Goal: Task Accomplishment & Management: Use online tool/utility

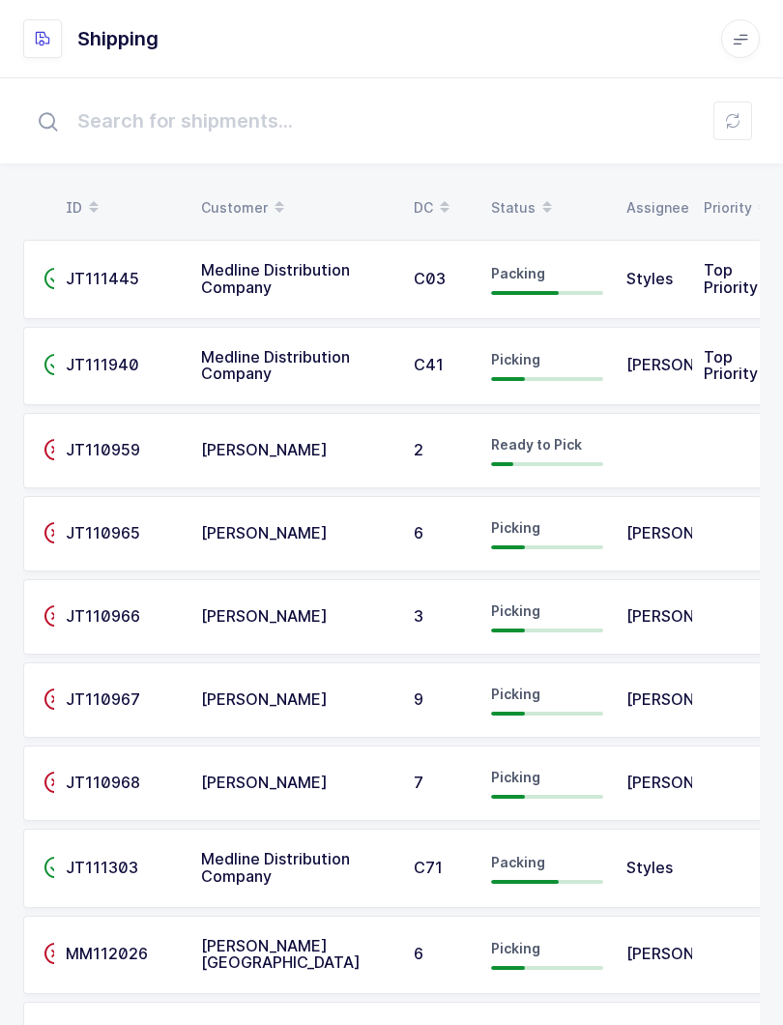
click at [549, 197] on icon at bounding box center [547, 201] width 10 height 10
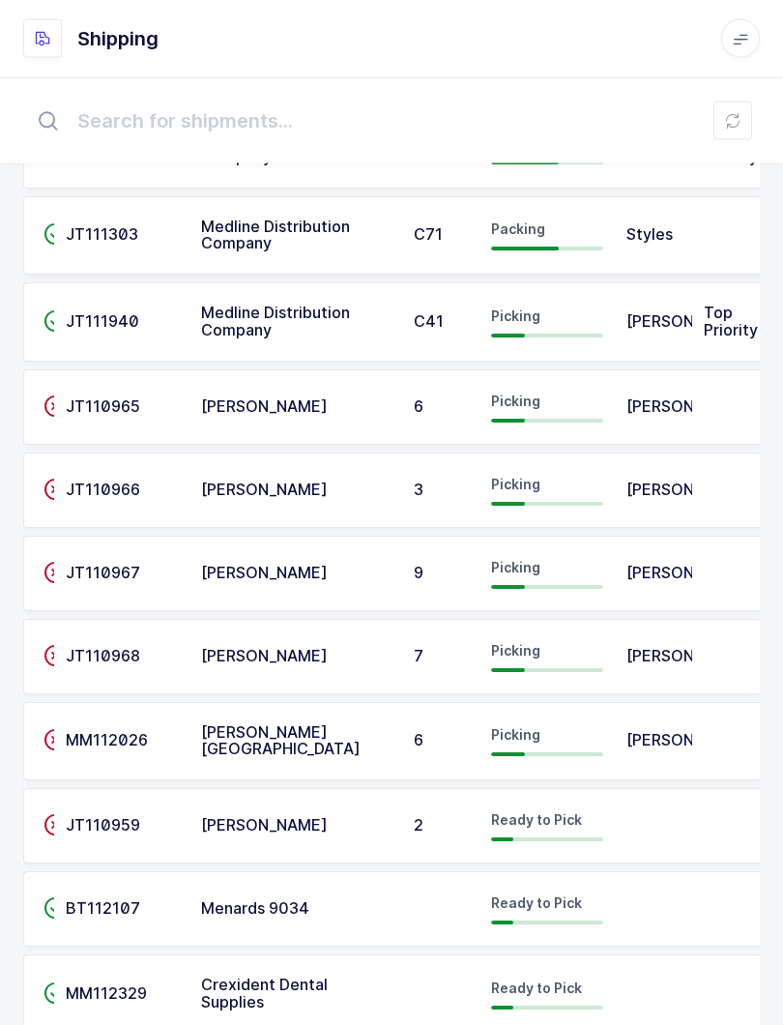
scroll to position [269, 0]
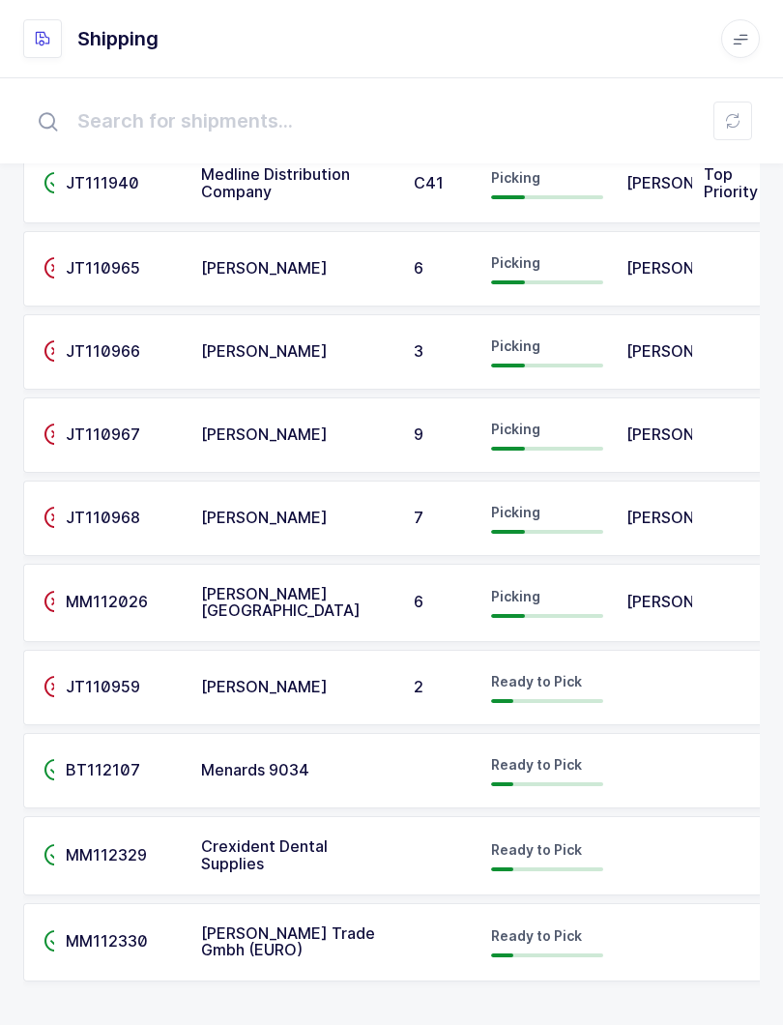
click at [320, 848] on span "Crexident Dental Supplies" at bounding box center [264, 854] width 127 height 37
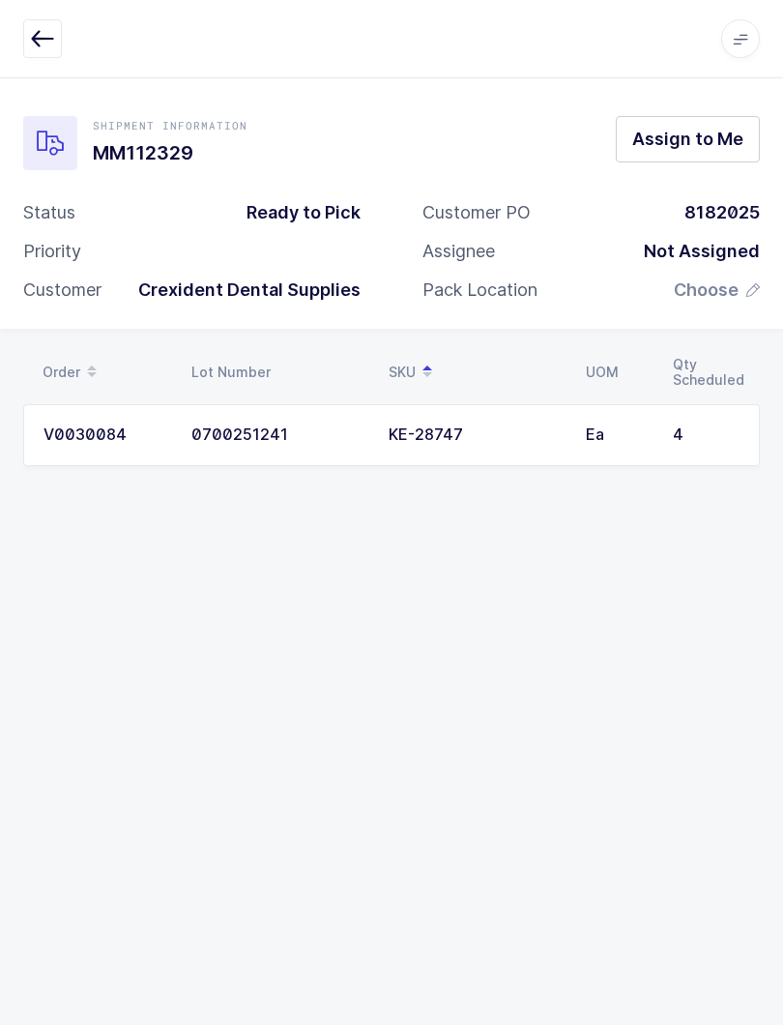
click at [46, 26] on button "button" at bounding box center [42, 38] width 39 height 39
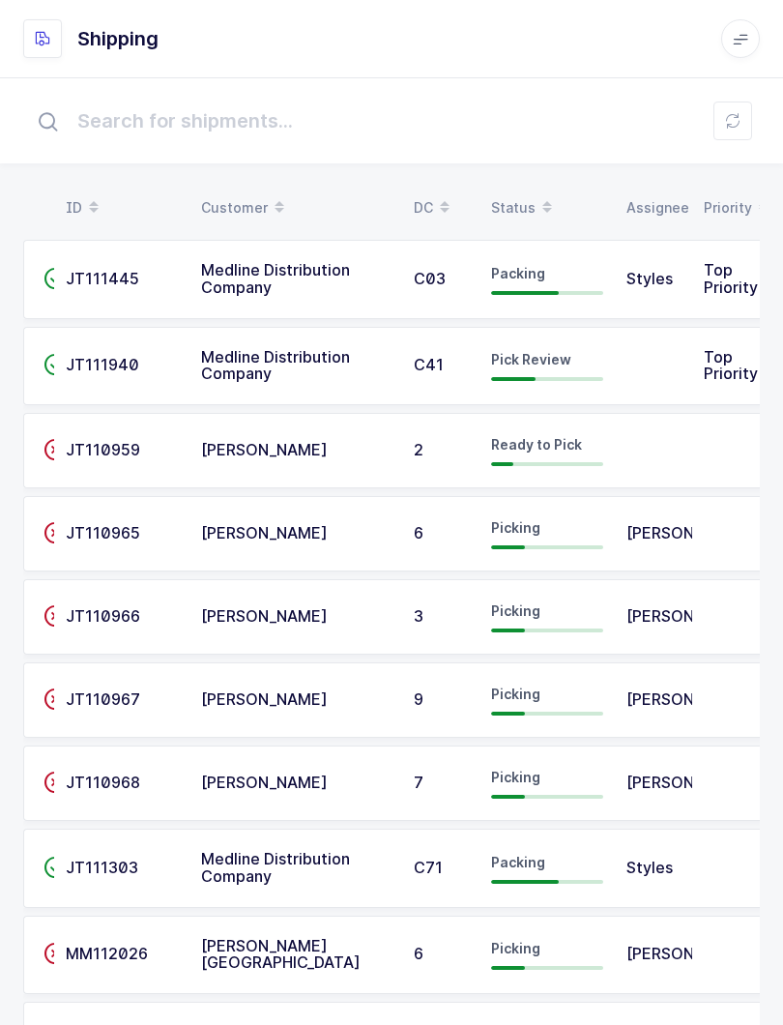
click at [547, 363] on span "Pick Review" at bounding box center [531, 359] width 80 height 16
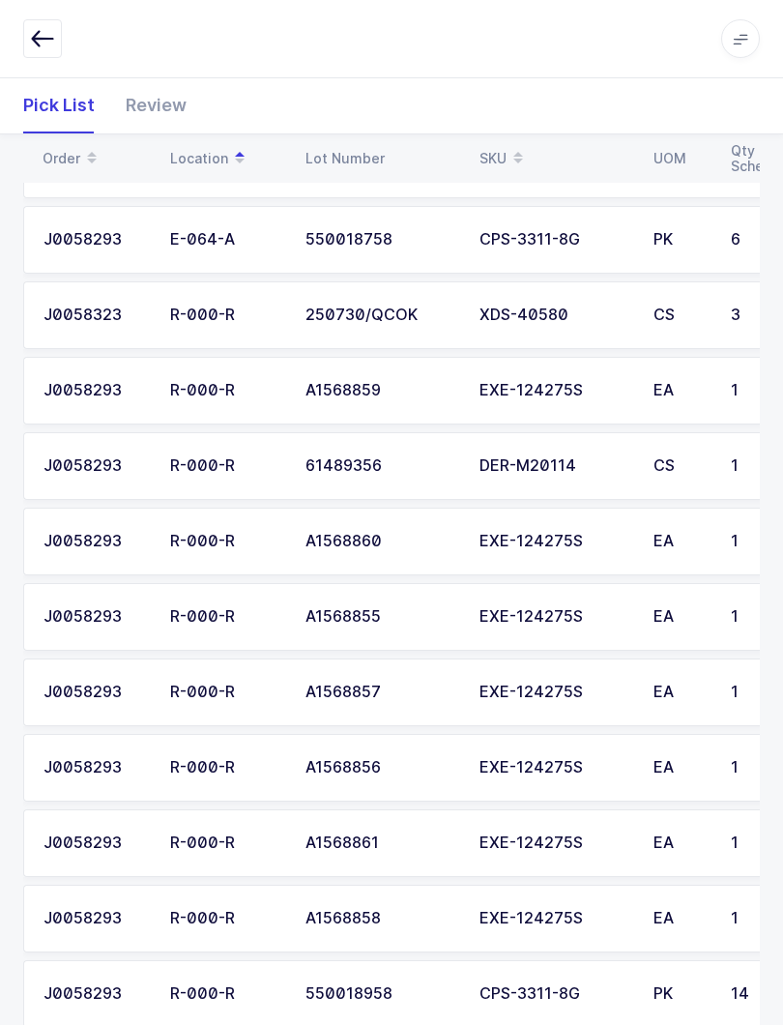
scroll to position [927, 0]
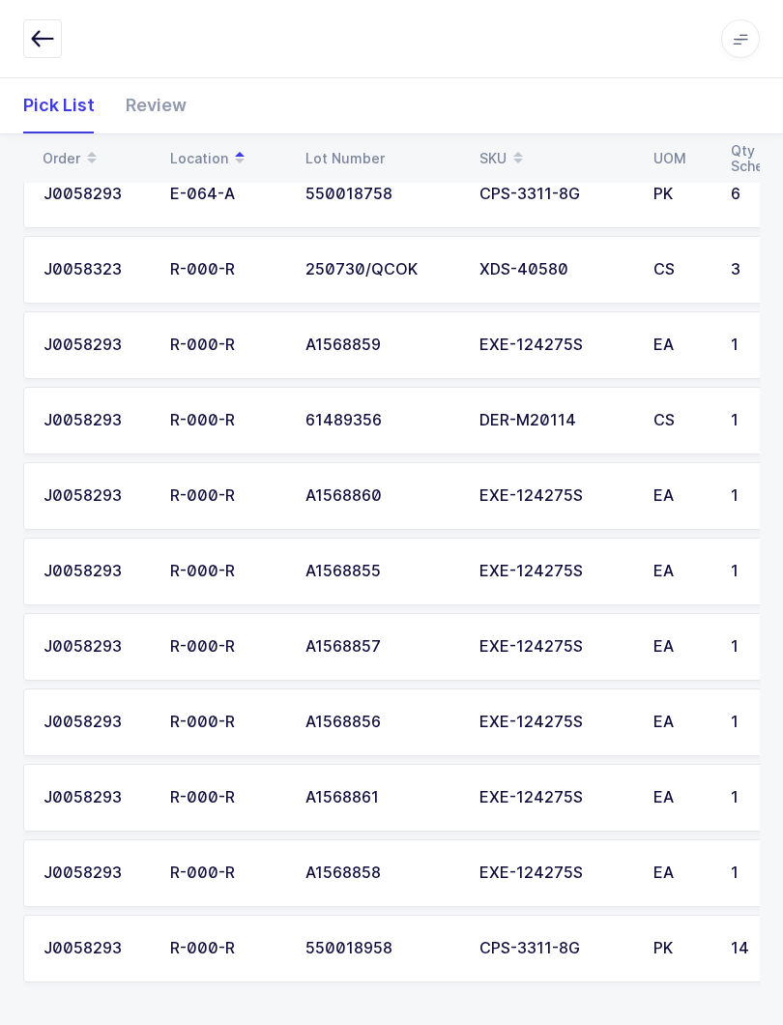
click at [154, 88] on div "Review" at bounding box center [148, 105] width 76 height 56
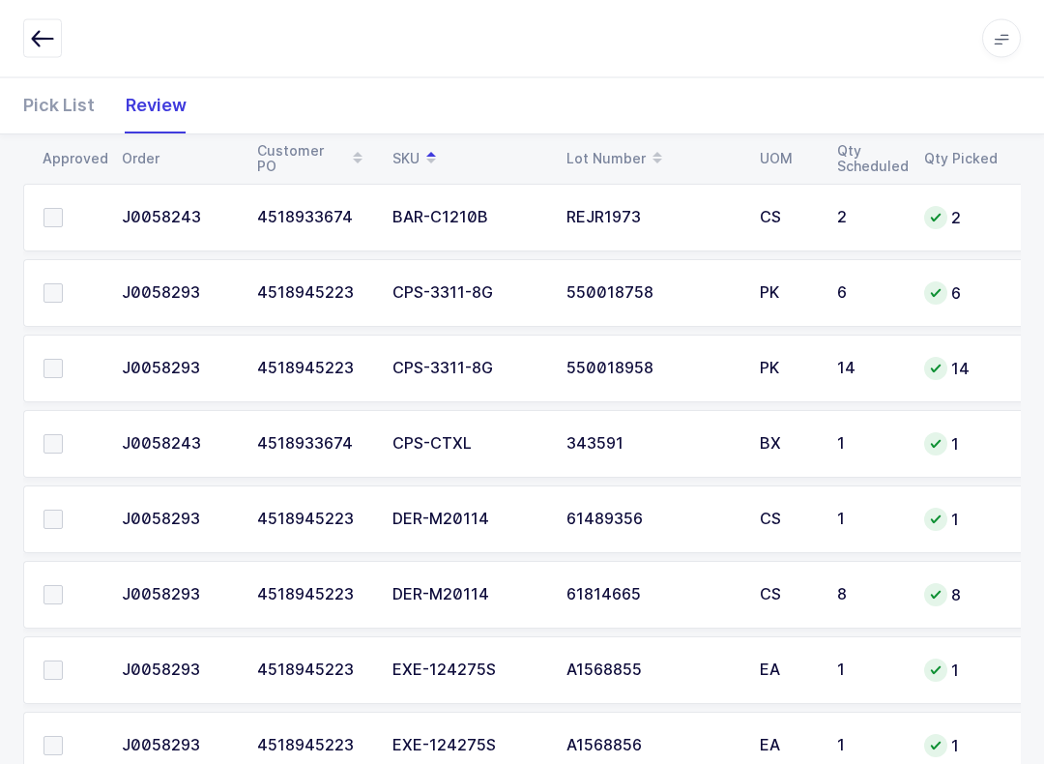
scroll to position [353, 0]
click at [58, 299] on span at bounding box center [53, 292] width 19 height 19
click at [63, 283] on input "checkbox" at bounding box center [63, 283] width 0 height 0
click at [50, 351] on td at bounding box center [66, 368] width 87 height 68
click at [49, 371] on span at bounding box center [53, 368] width 19 height 19
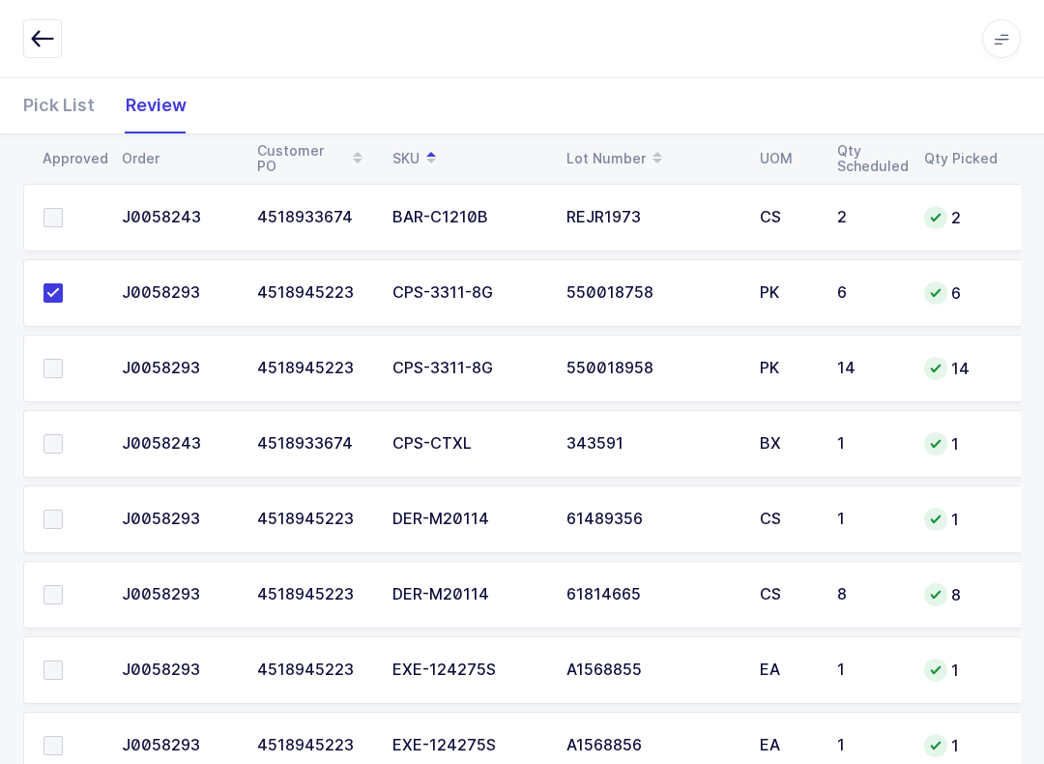
click at [63, 359] on input "checkbox" at bounding box center [63, 359] width 0 height 0
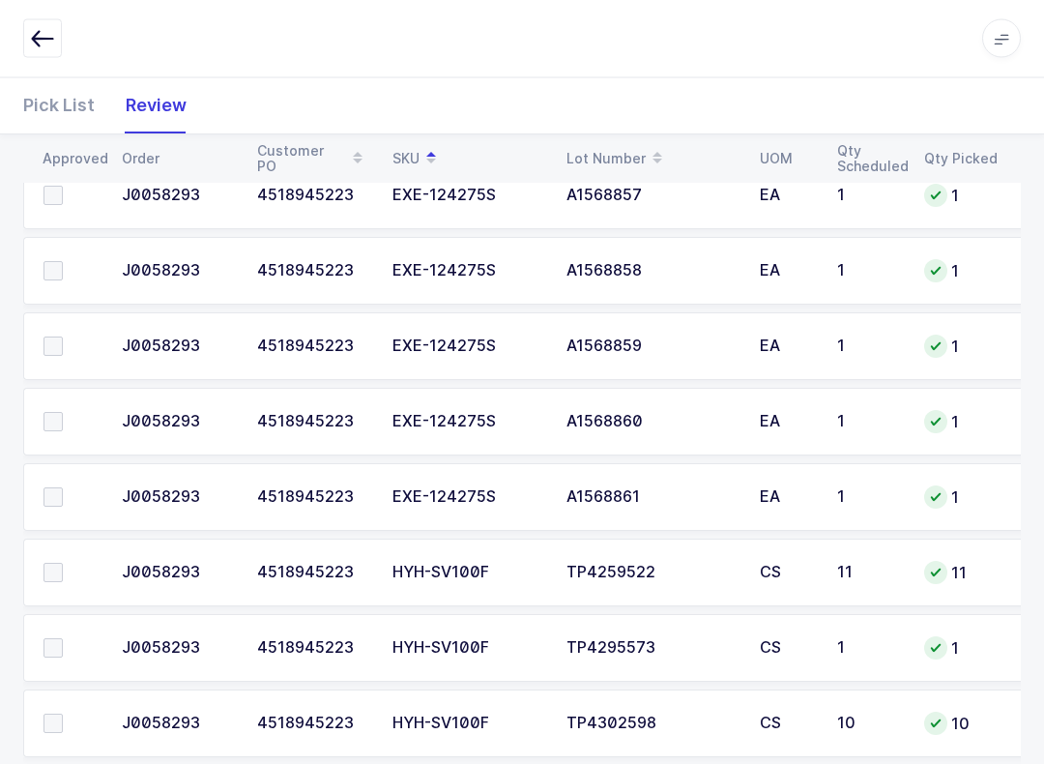
scroll to position [1166, 0]
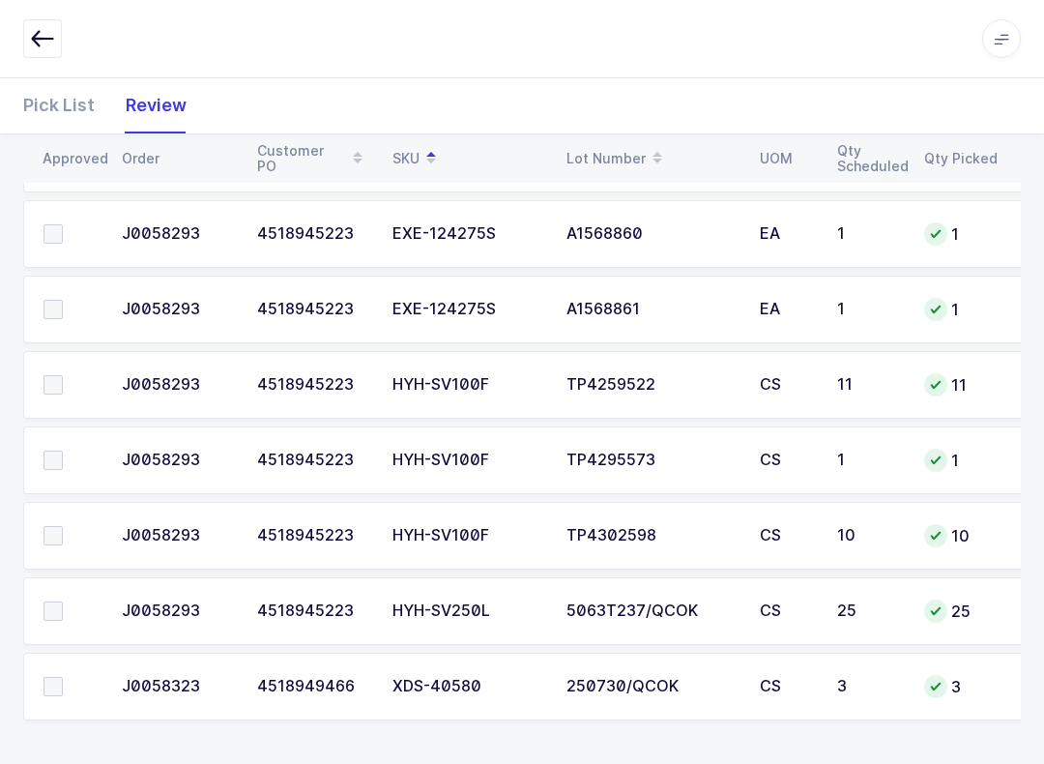
click at [46, 540] on span at bounding box center [53, 535] width 19 height 19
click at [63, 526] on input "checkbox" at bounding box center [63, 526] width 0 height 0
click at [55, 451] on span at bounding box center [53, 459] width 19 height 19
click at [63, 450] on input "checkbox" at bounding box center [63, 450] width 0 height 0
click at [62, 381] on span at bounding box center [53, 384] width 19 height 19
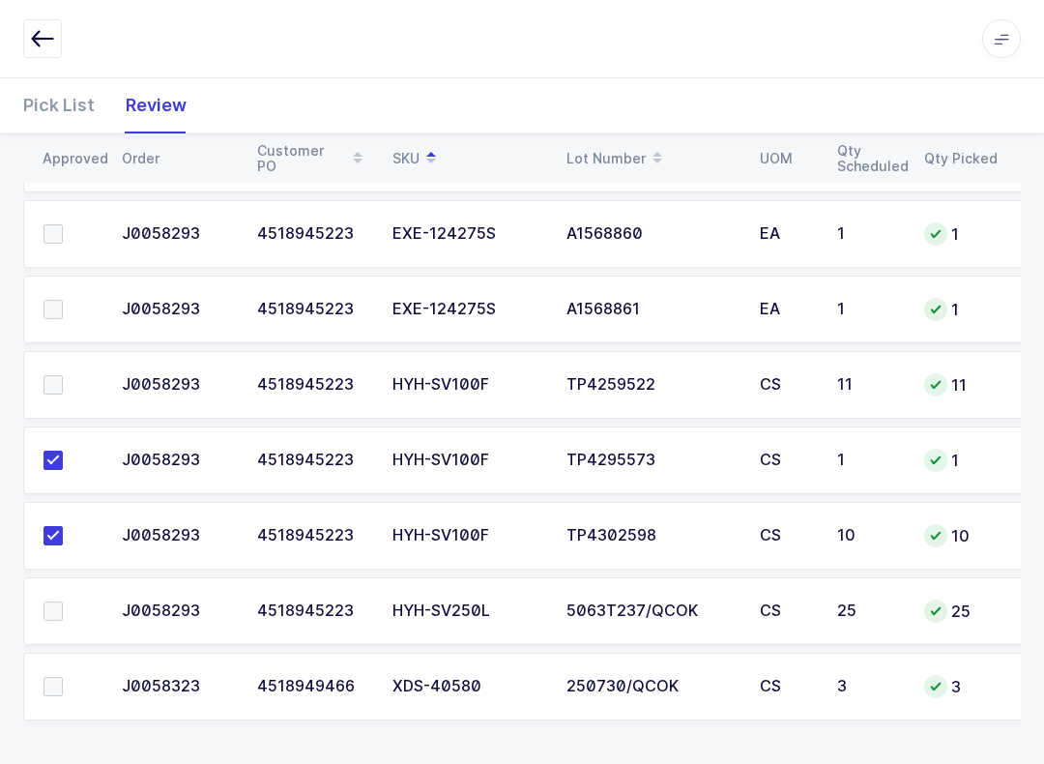
click at [63, 375] on input "checkbox" at bounding box center [63, 375] width 0 height 0
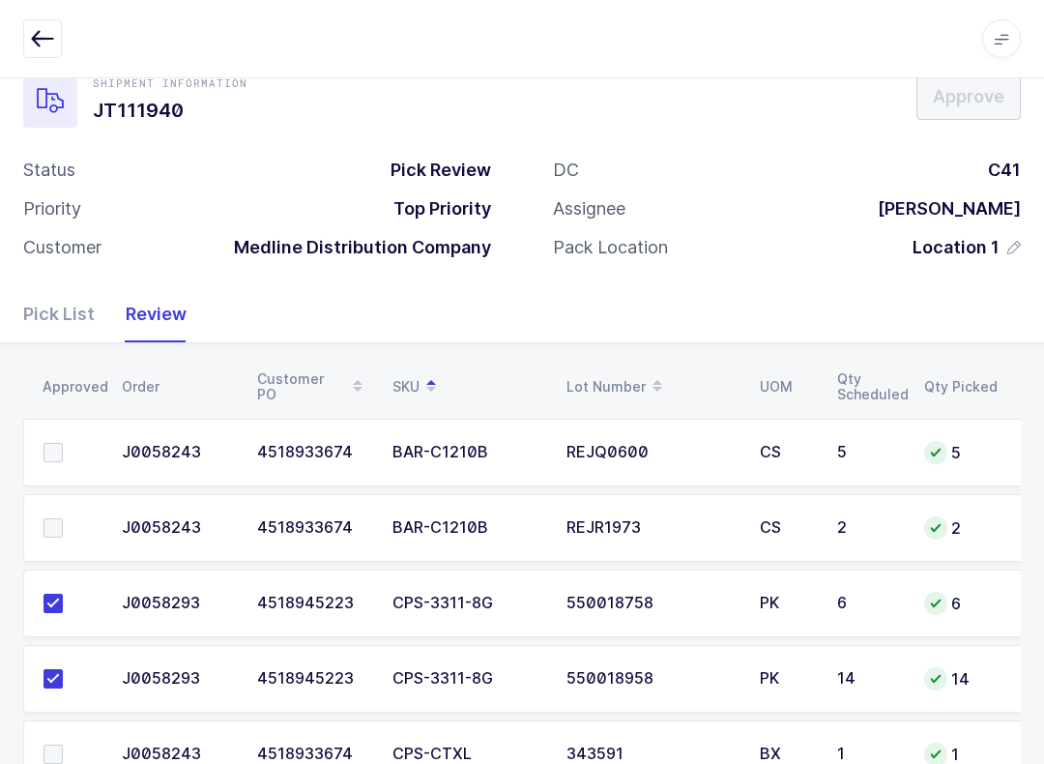
scroll to position [42, 0]
click at [56, 519] on span at bounding box center [53, 528] width 19 height 19
click at [63, 519] on input "checkbox" at bounding box center [63, 519] width 0 height 0
click at [65, 452] on label at bounding box center [71, 453] width 55 height 19
click at [63, 444] on input "checkbox" at bounding box center [63, 444] width 0 height 0
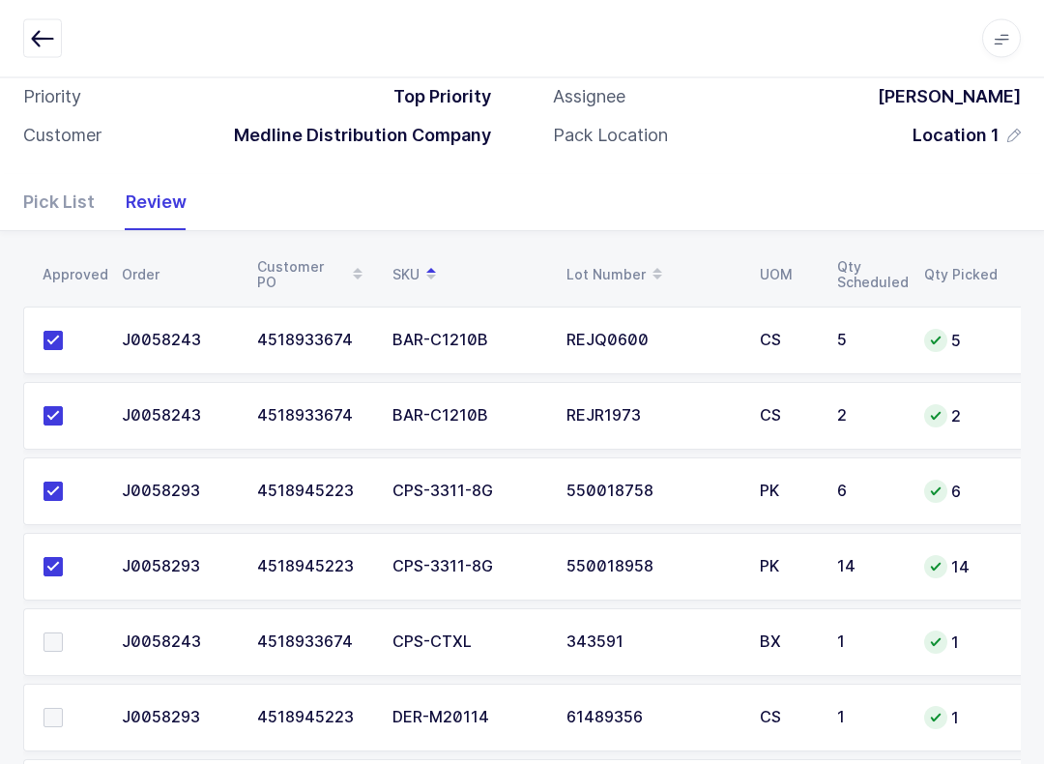
scroll to position [204, 0]
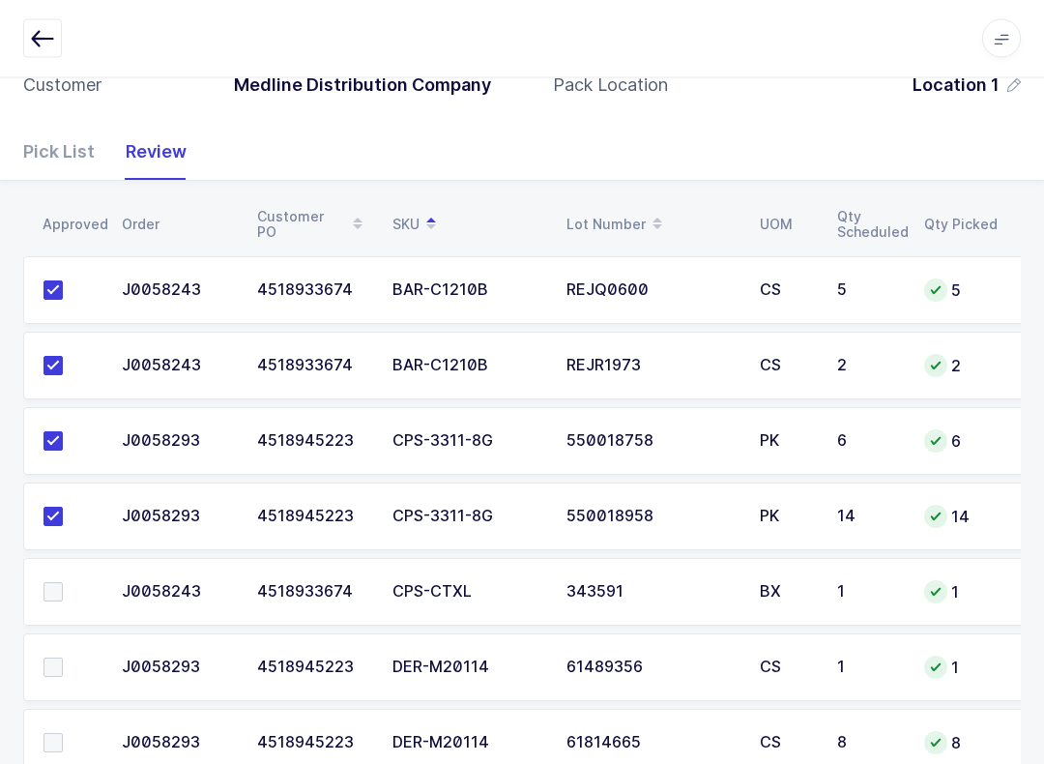
click at [65, 583] on label at bounding box center [71, 592] width 55 height 19
click at [63, 583] on input "checkbox" at bounding box center [63, 583] width 0 height 0
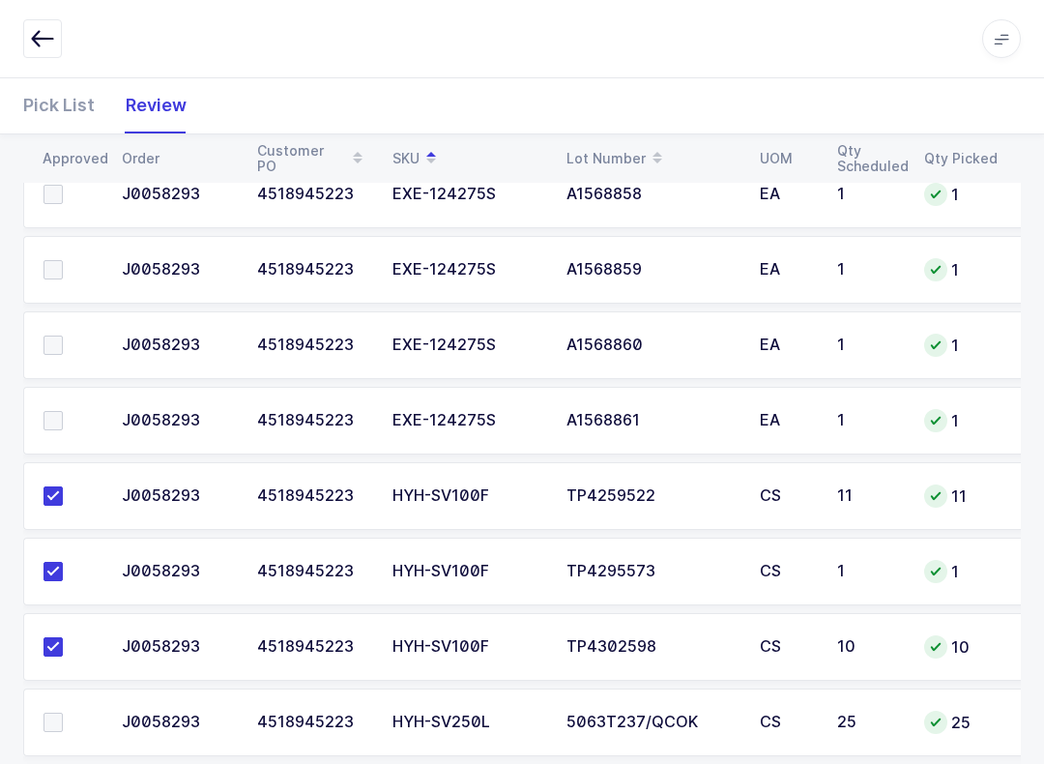
scroll to position [1166, 0]
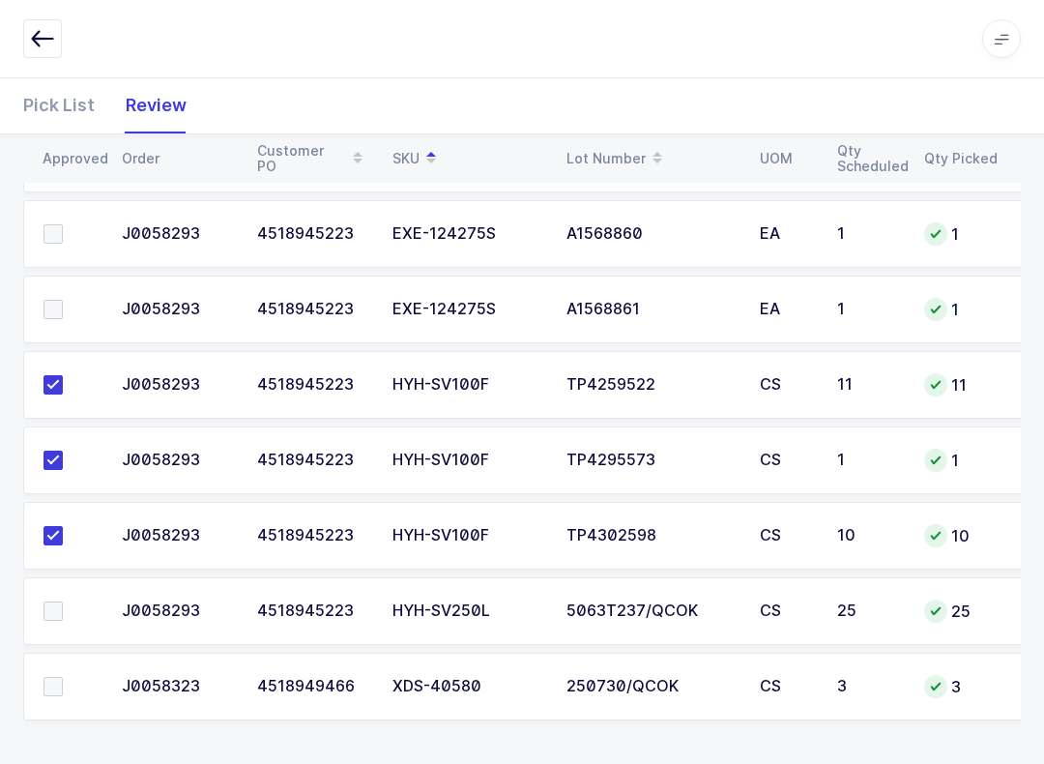
click at [52, 601] on span at bounding box center [53, 610] width 19 height 19
click at [63, 601] on input "checkbox" at bounding box center [63, 601] width 0 height 0
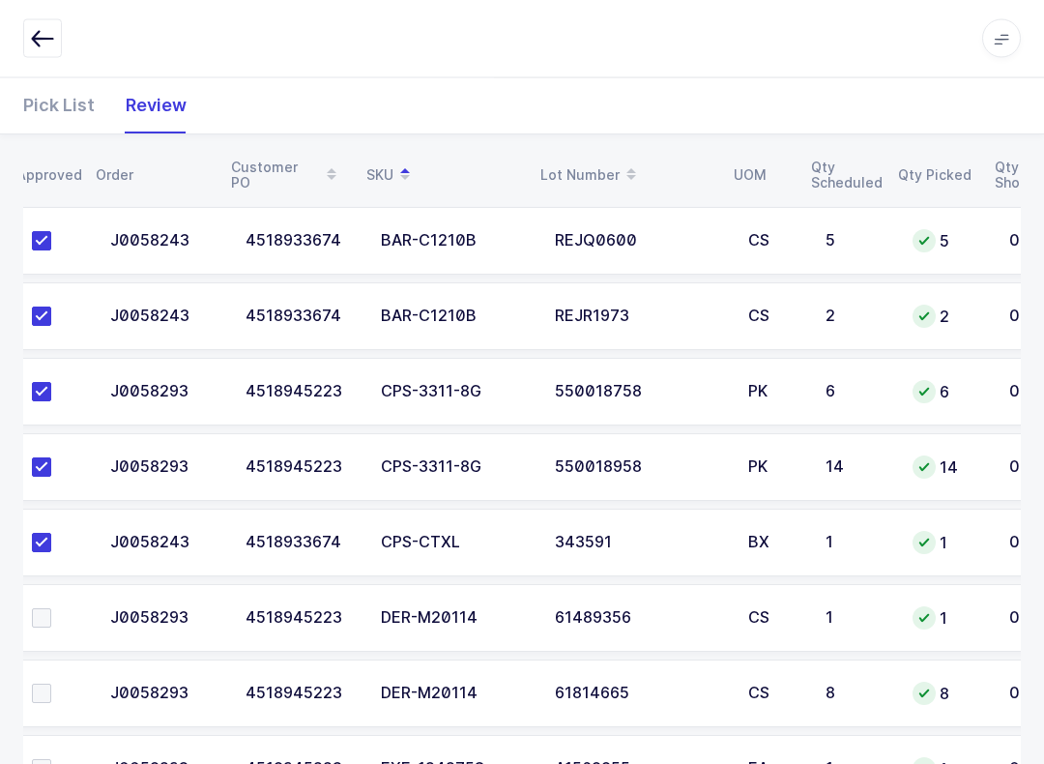
scroll to position [0, 12]
click at [60, 622] on label at bounding box center [59, 618] width 55 height 19
click at [51, 609] on input "checkbox" at bounding box center [51, 609] width 0 height 0
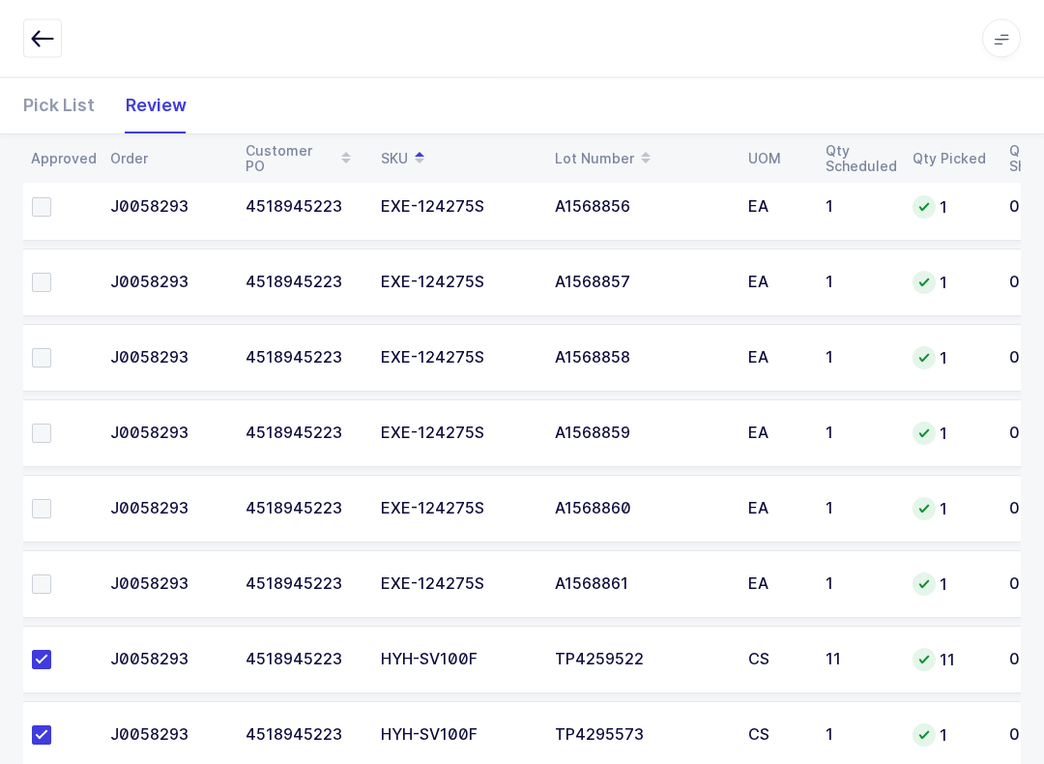
scroll to position [887, 0]
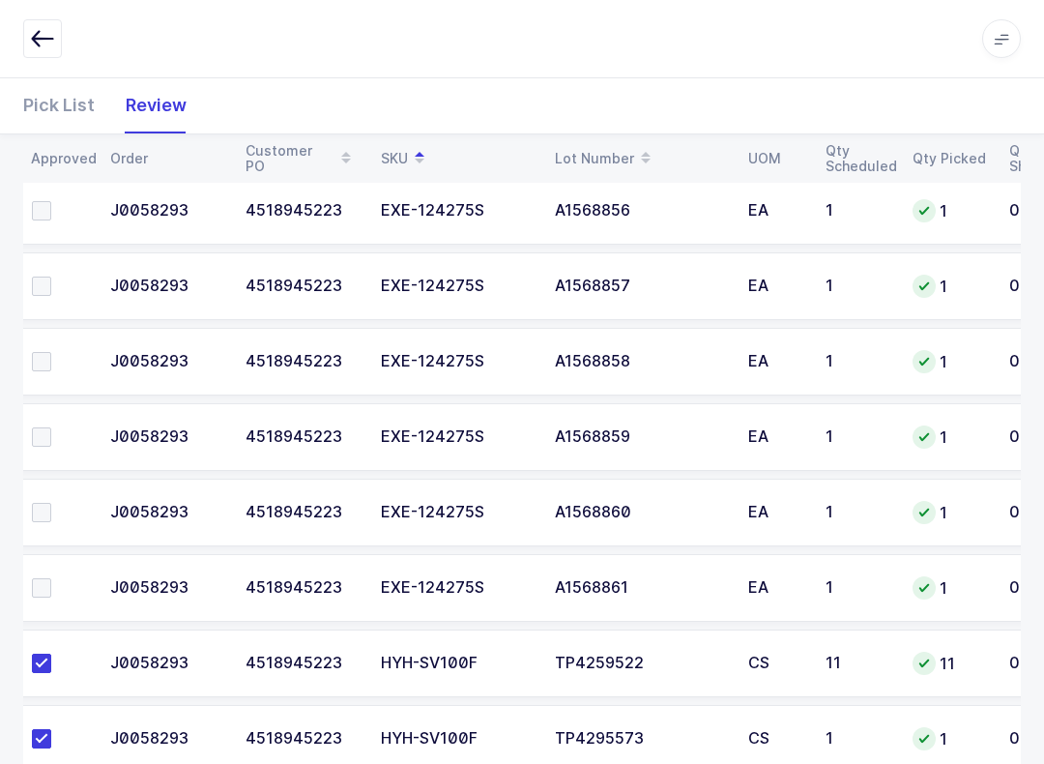
click at [49, 581] on span at bounding box center [41, 587] width 19 height 19
click at [51, 578] on input "checkbox" at bounding box center [51, 578] width 0 height 0
click at [62, 513] on label at bounding box center [59, 512] width 55 height 19
click at [51, 503] on input "checkbox" at bounding box center [51, 503] width 0 height 0
click at [42, 442] on span at bounding box center [41, 436] width 19 height 19
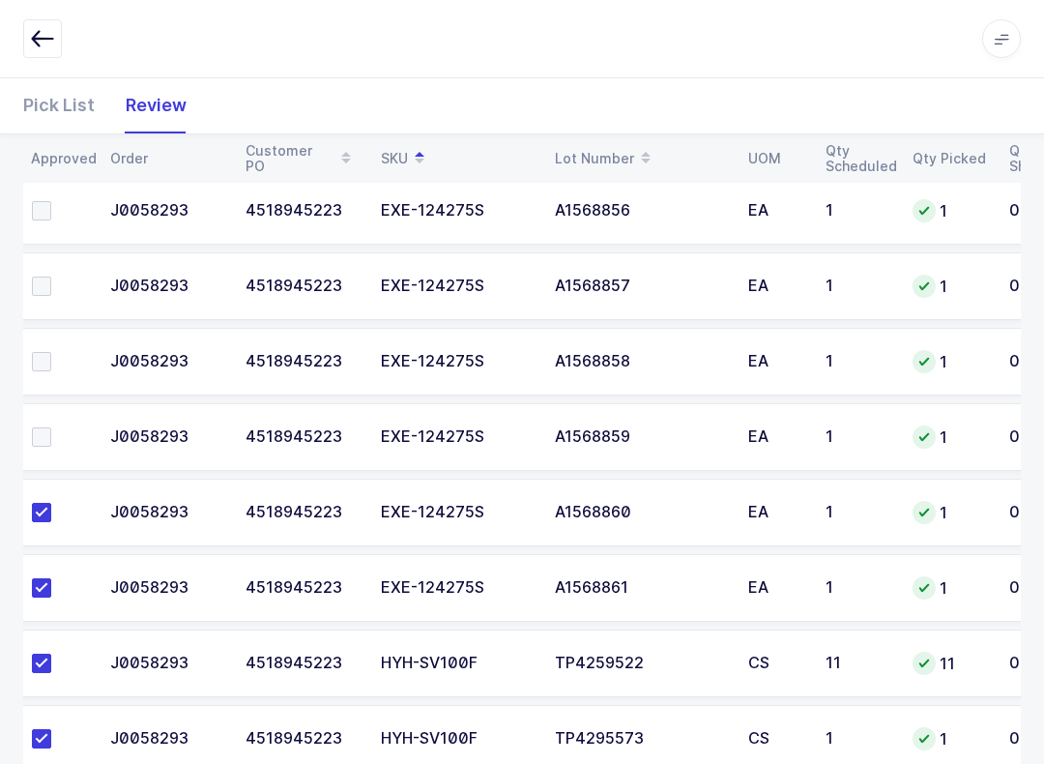
click at [51, 427] on input "checkbox" at bounding box center [51, 427] width 0 height 0
click at [36, 365] on span at bounding box center [41, 361] width 19 height 19
click at [51, 352] on input "checkbox" at bounding box center [51, 352] width 0 height 0
click at [38, 289] on span at bounding box center [41, 285] width 19 height 19
click at [51, 276] on input "checkbox" at bounding box center [51, 276] width 0 height 0
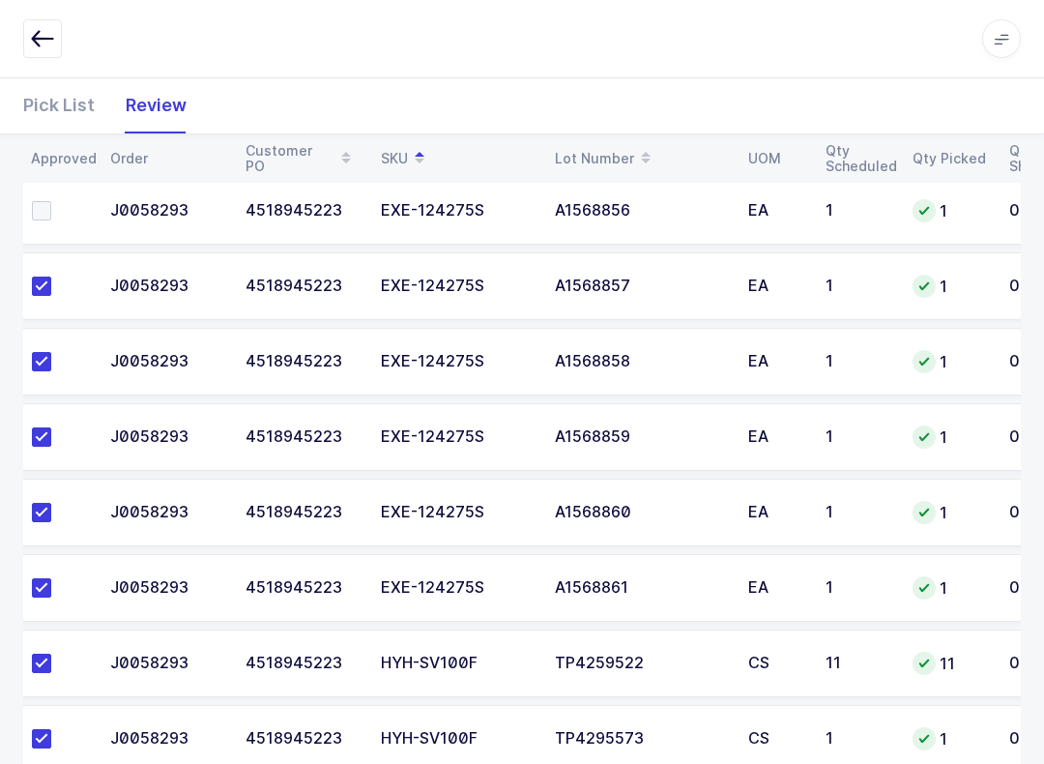
click at [42, 207] on span at bounding box center [41, 210] width 19 height 19
click at [51, 201] on input "checkbox" at bounding box center [51, 201] width 0 height 0
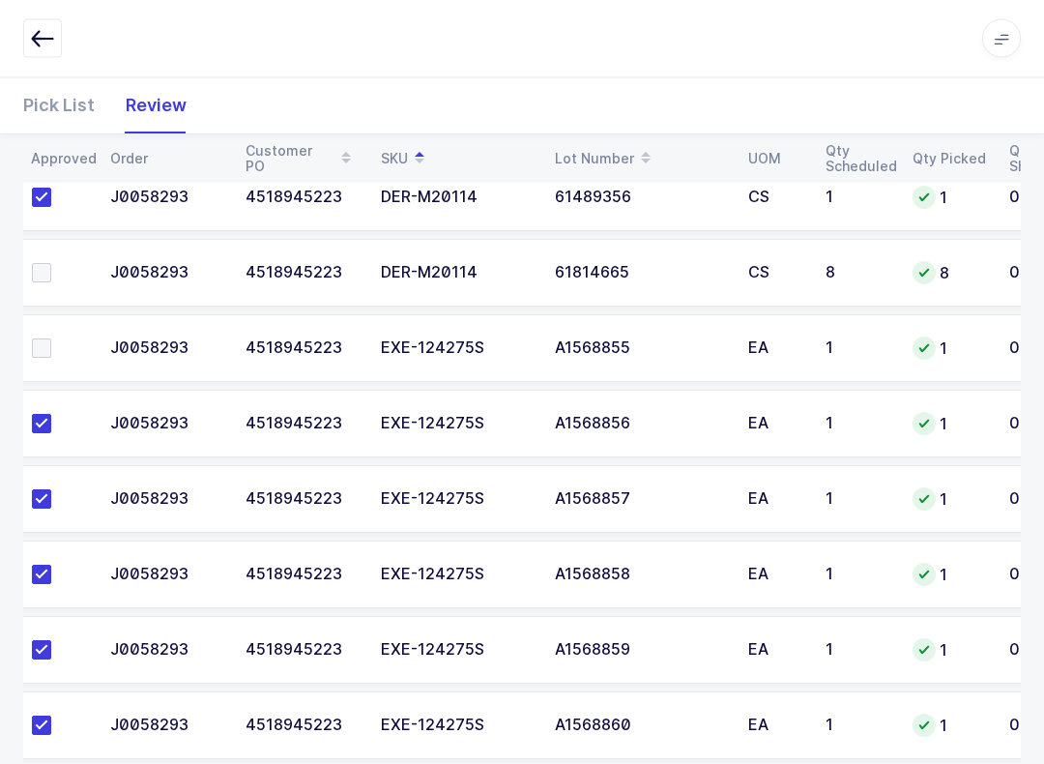
click at [46, 339] on span at bounding box center [41, 348] width 19 height 19
click at [51, 339] on input "checkbox" at bounding box center [51, 339] width 0 height 0
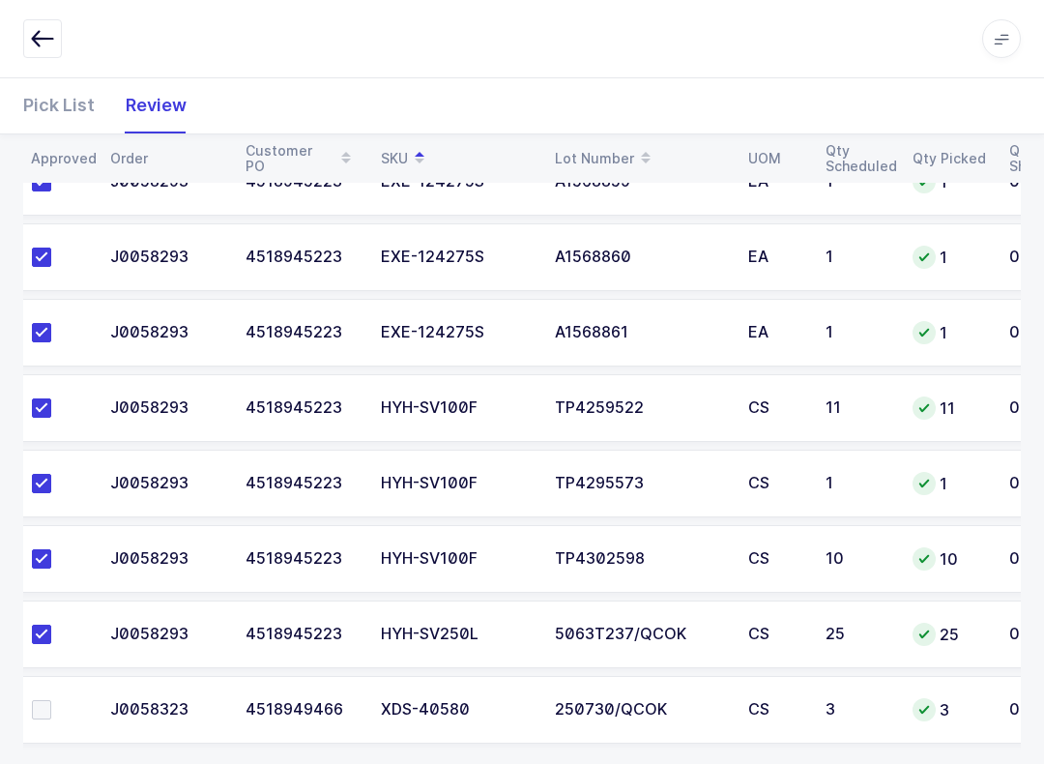
scroll to position [1166, 0]
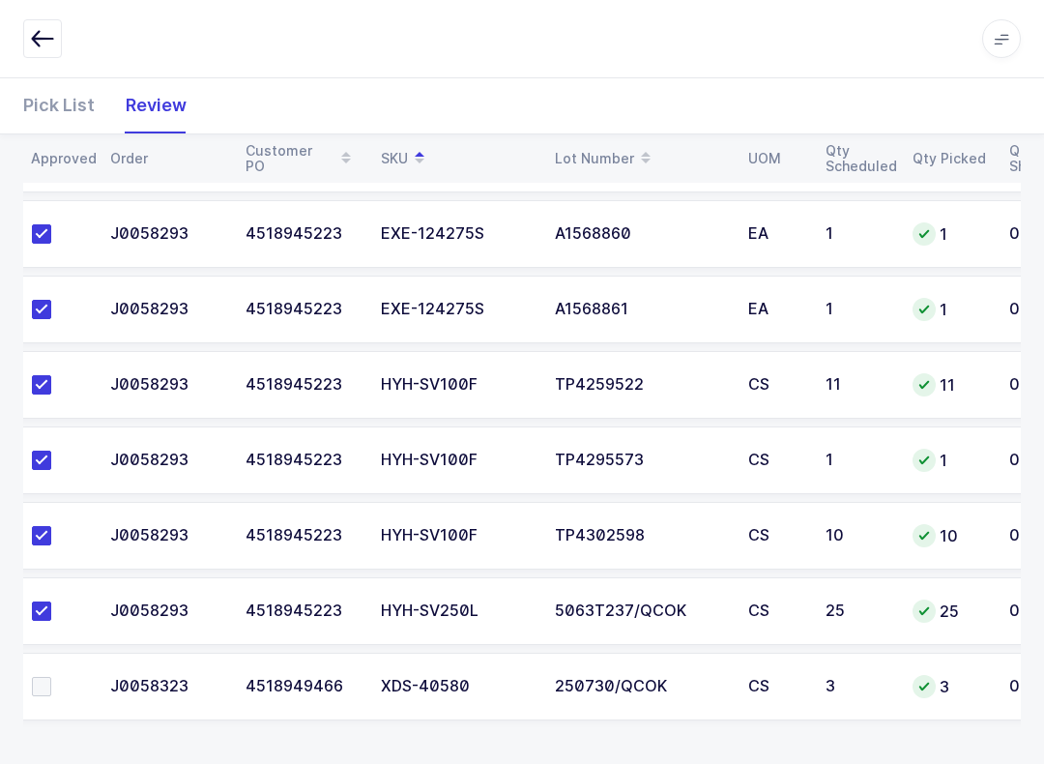
click at [41, 691] on span at bounding box center [41, 686] width 19 height 19
click at [51, 677] on input "checkbox" at bounding box center [51, 677] width 0 height 0
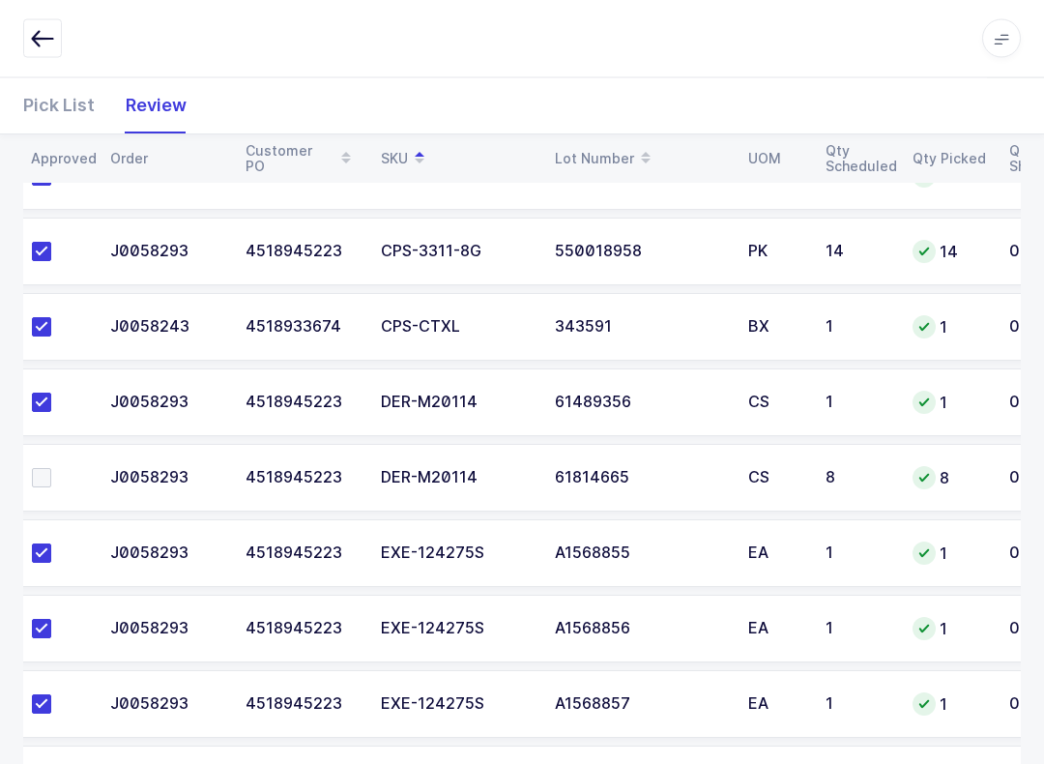
scroll to position [403, 0]
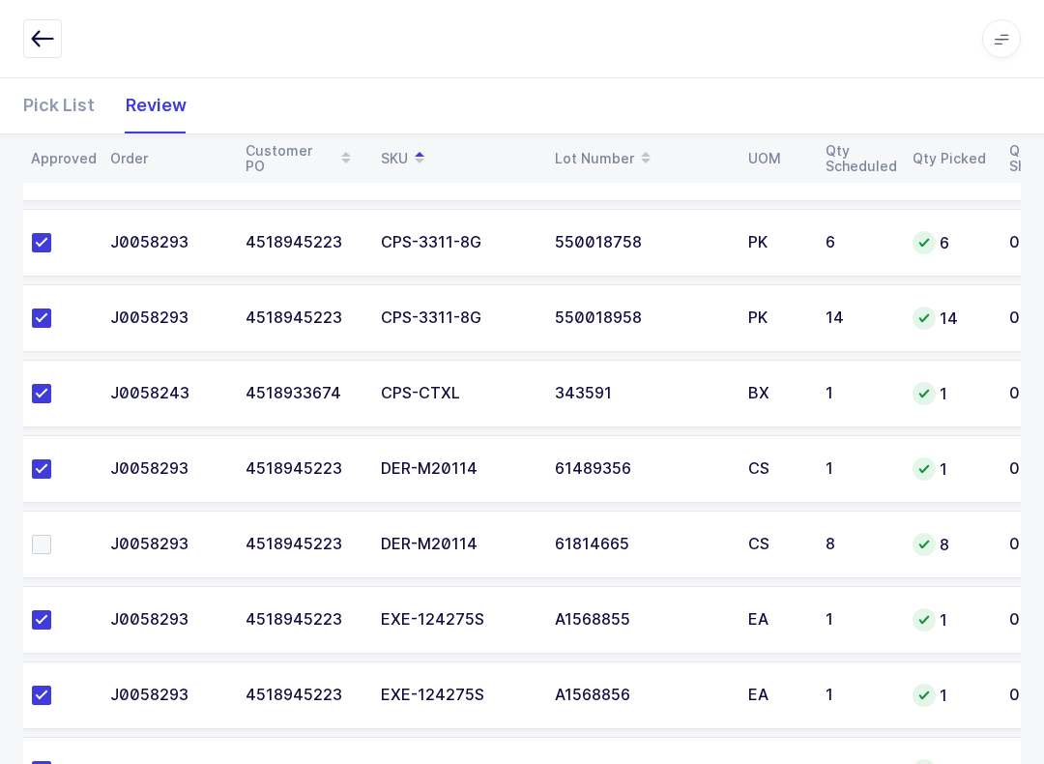
click at [54, 547] on label at bounding box center [59, 544] width 55 height 19
click at [51, 535] on input "checkbox" at bounding box center [51, 535] width 0 height 0
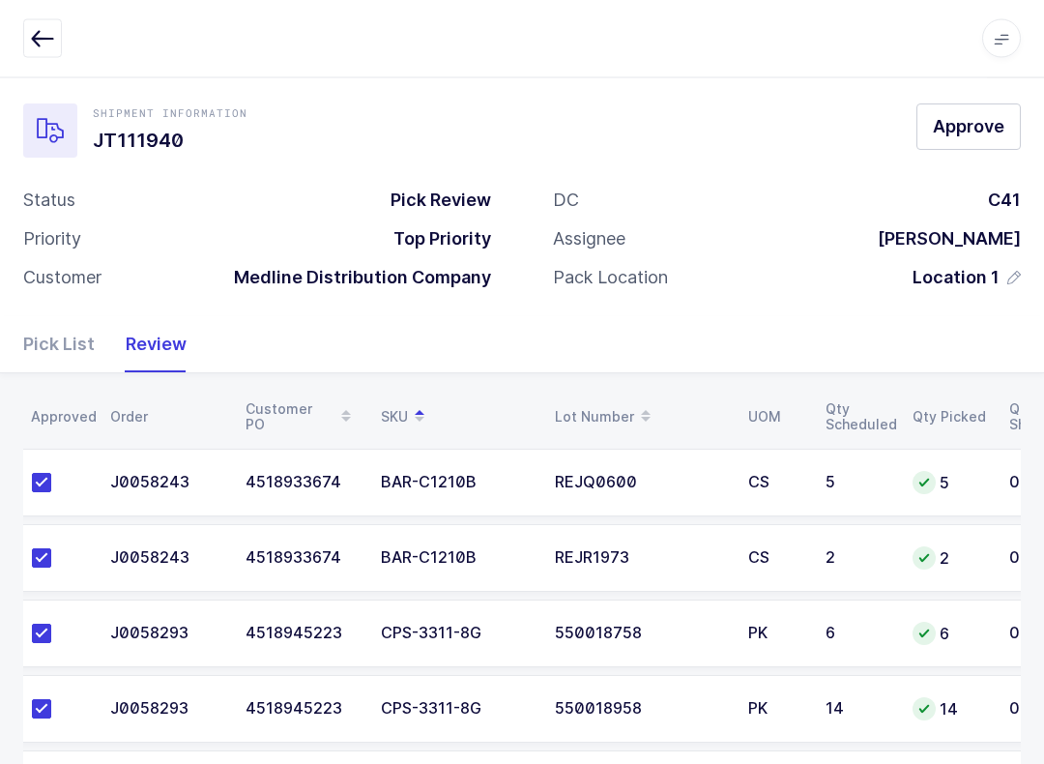
scroll to position [0, 0]
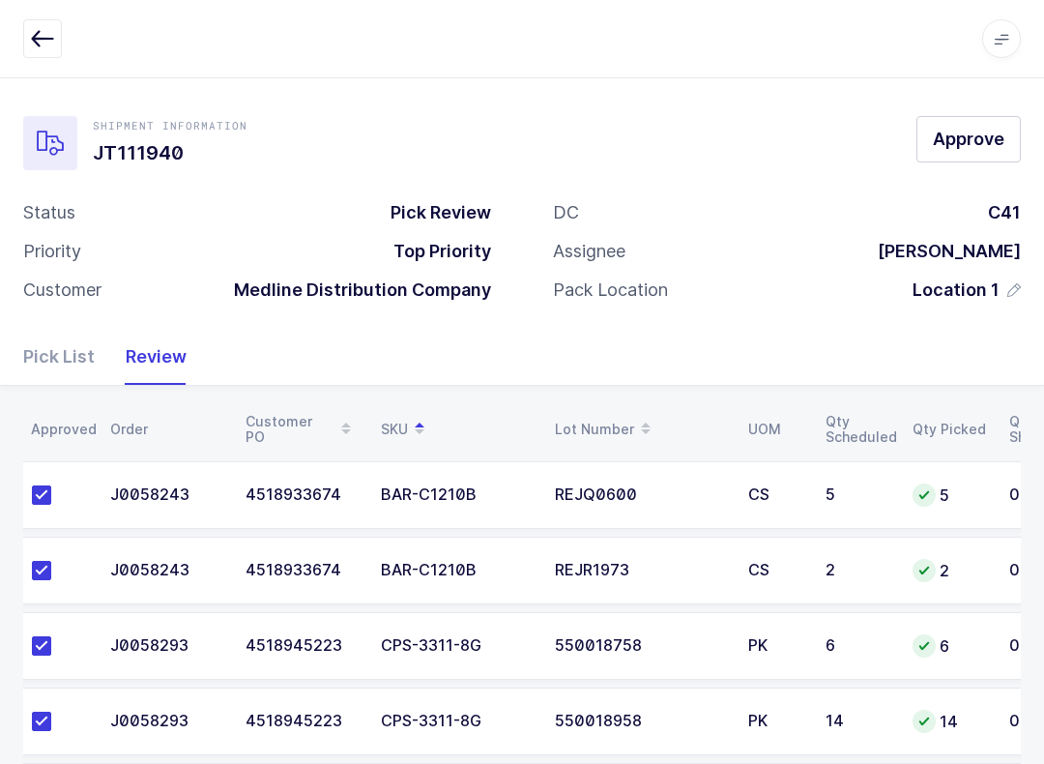
click at [782, 175] on div "Shipment Information JT111940 Approve Status Pick Review Priority Top Priority …" at bounding box center [522, 216] width 998 height 201
click at [782, 140] on span "Approve" at bounding box center [969, 139] width 72 height 24
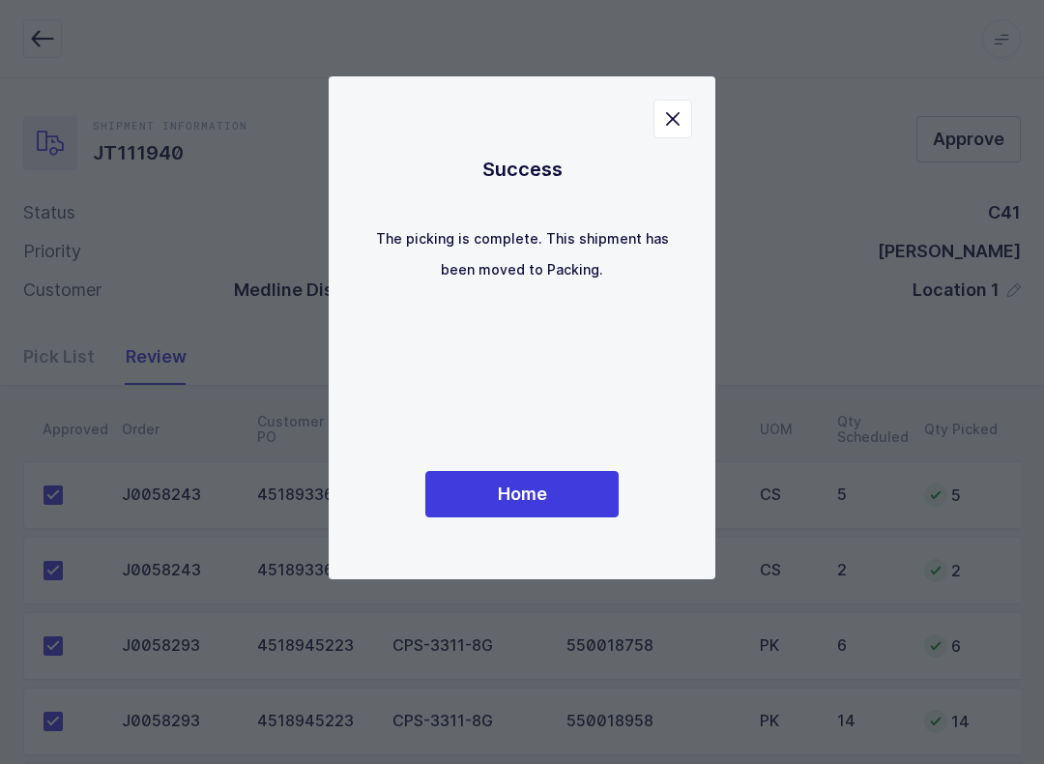
click at [577, 476] on button "Home" at bounding box center [521, 494] width 193 height 46
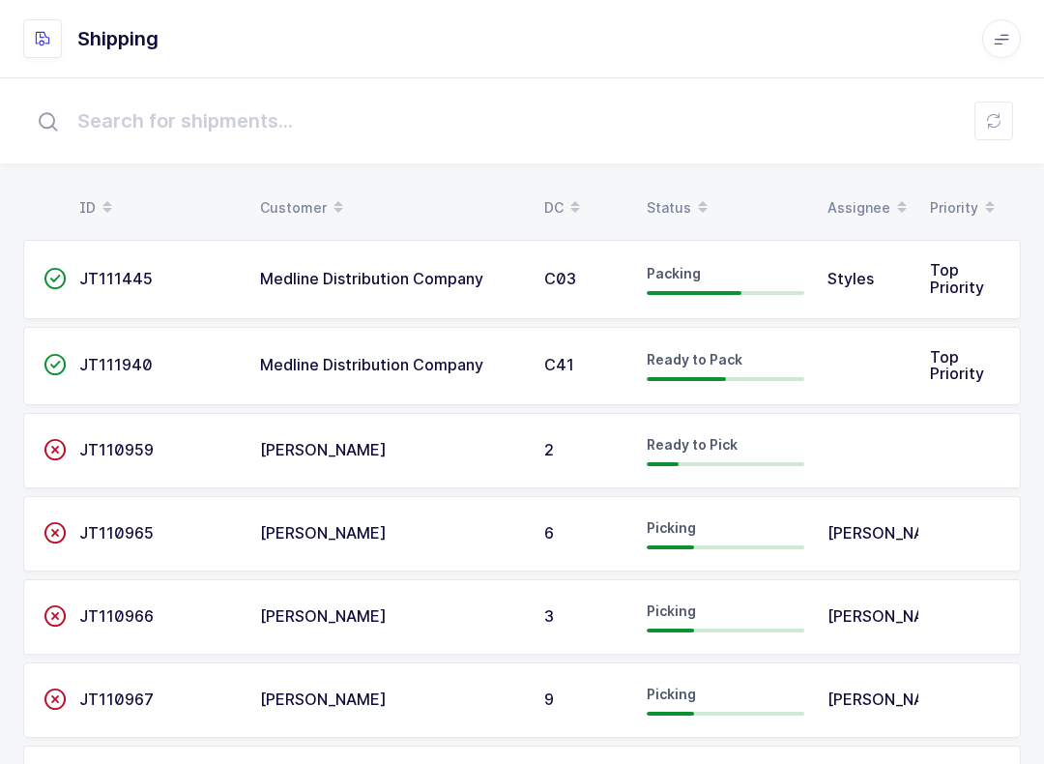
click at [698, 197] on icon at bounding box center [703, 201] width 10 height 10
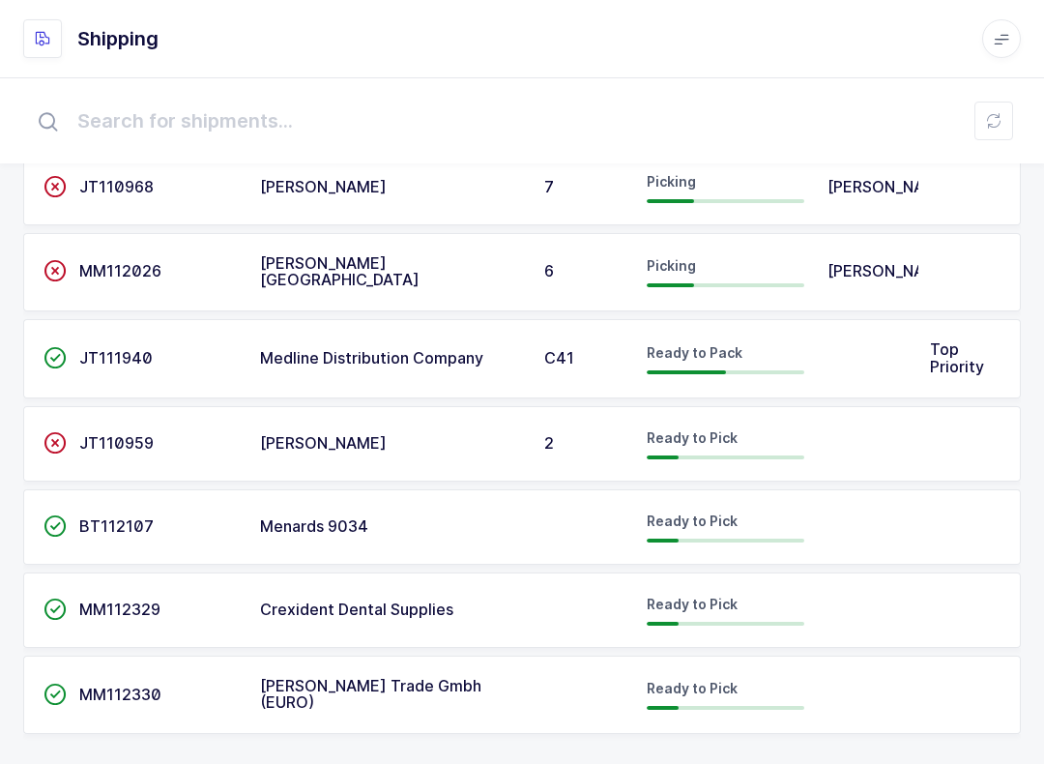
scroll to position [518, 0]
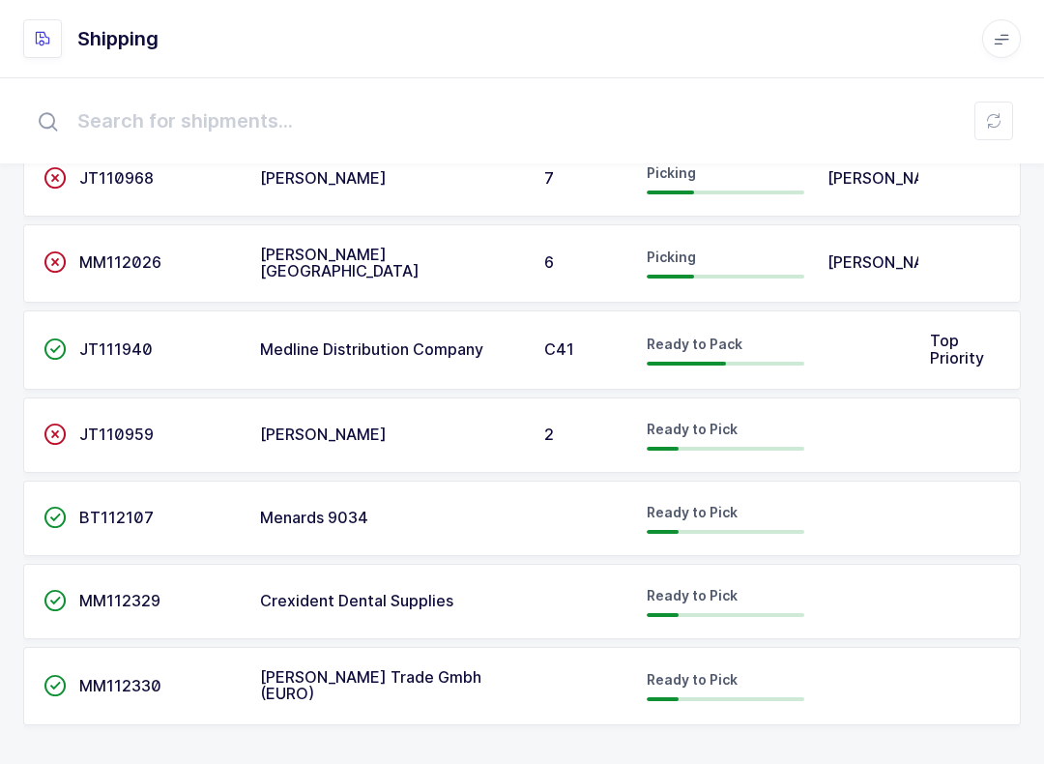
click at [707, 677] on span "Ready to Pick" at bounding box center [692, 679] width 91 height 16
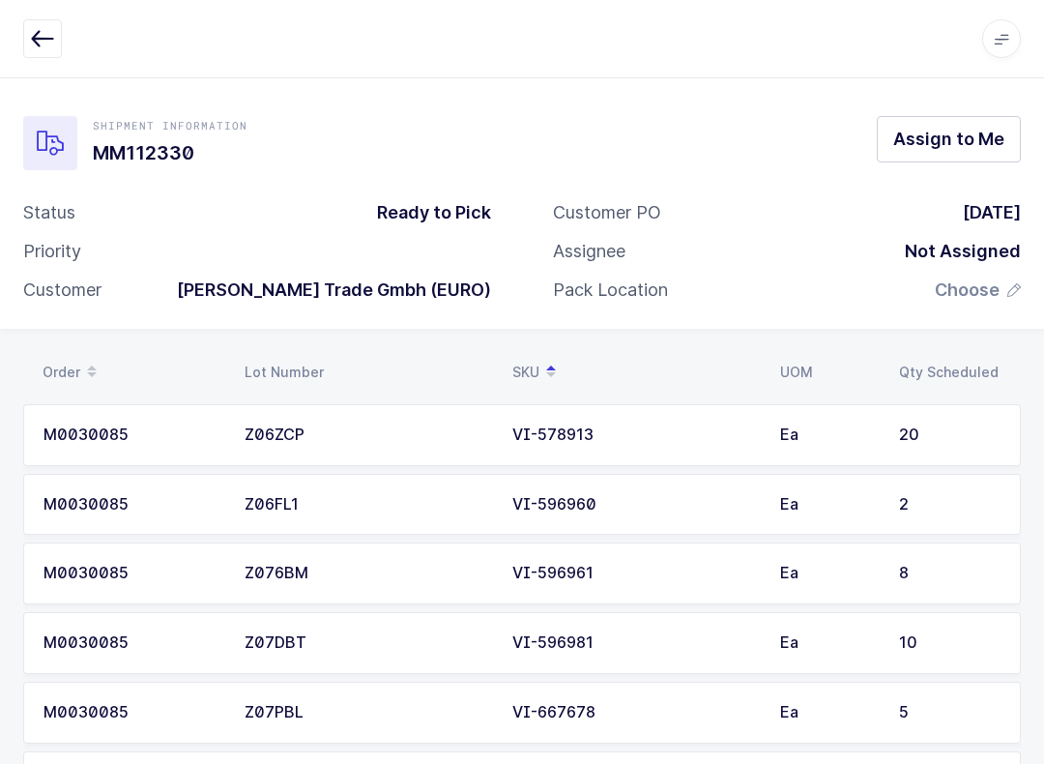
scroll to position [88, 0]
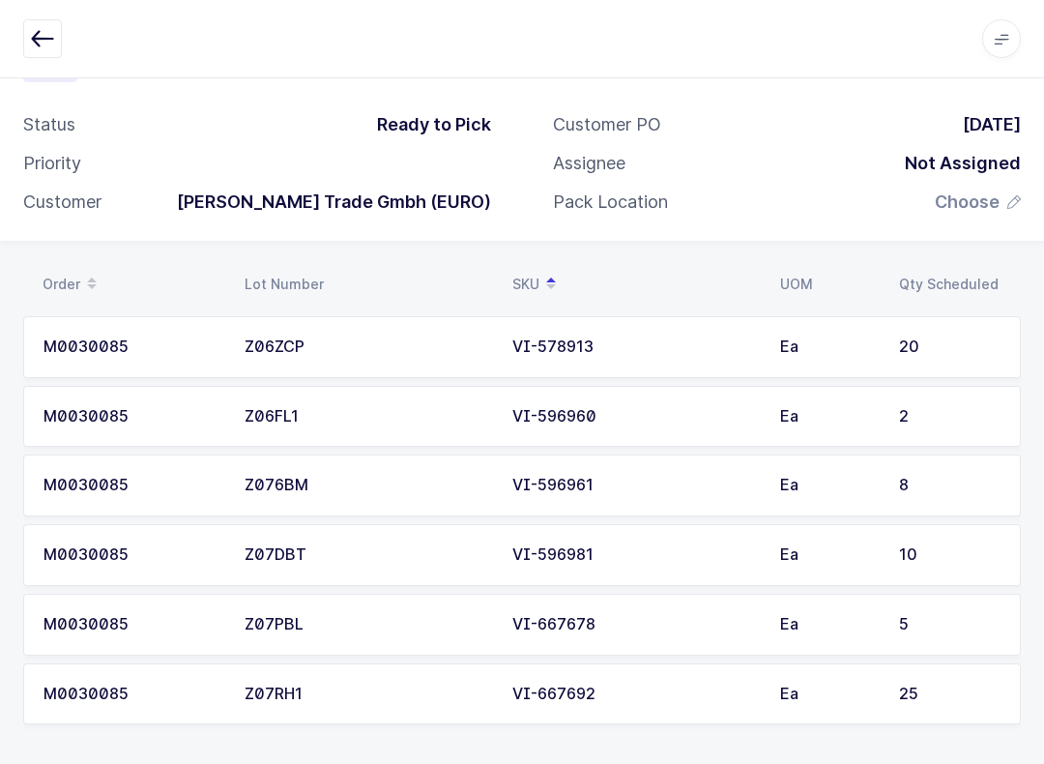
click at [48, 27] on icon "button" at bounding box center [42, 38] width 23 height 23
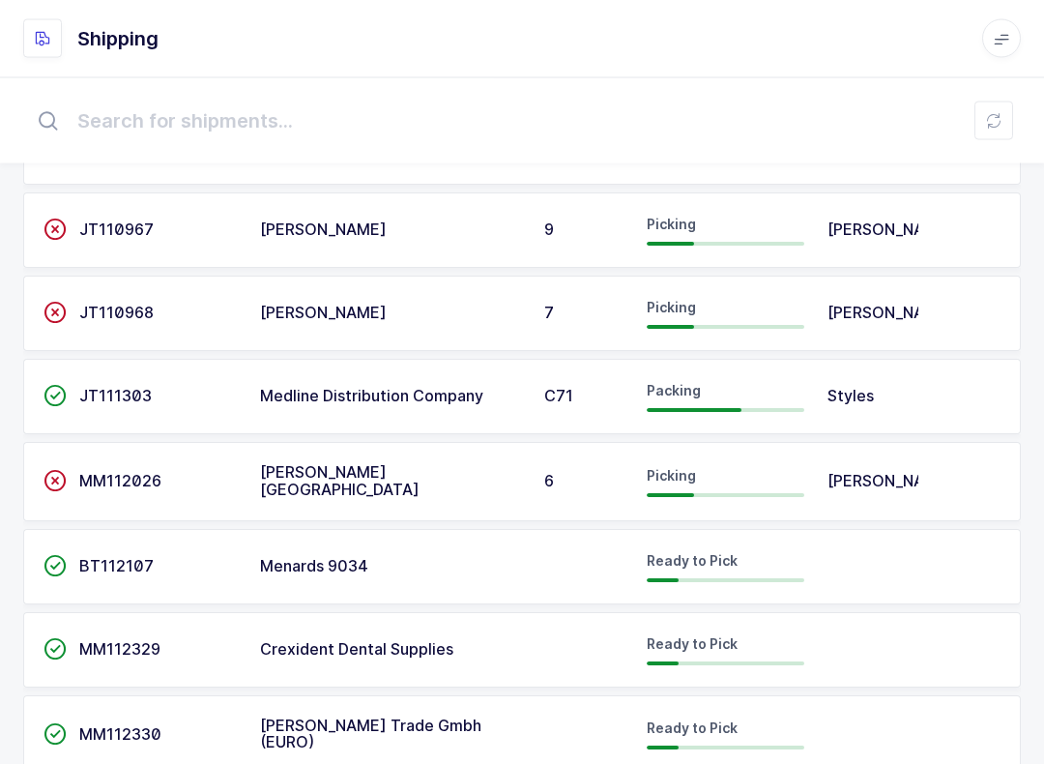
scroll to position [518, 0]
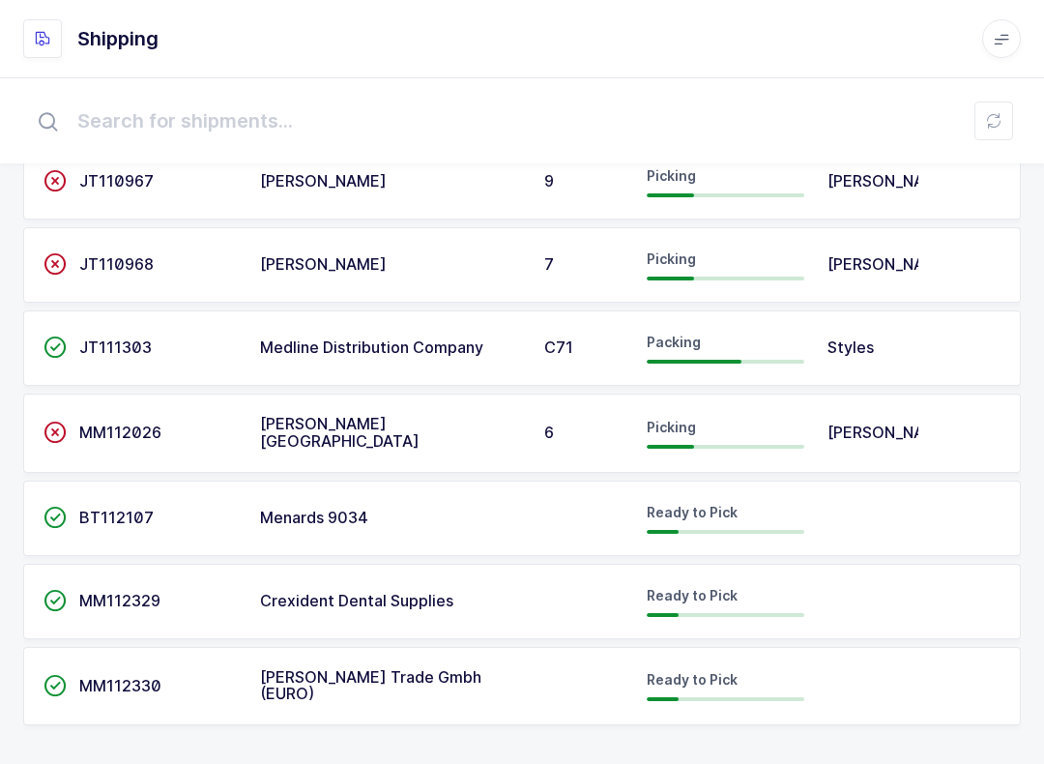
click at [780, 587] on div "Ready to Pick" at bounding box center [726, 601] width 158 height 31
